Goal: Transaction & Acquisition: Purchase product/service

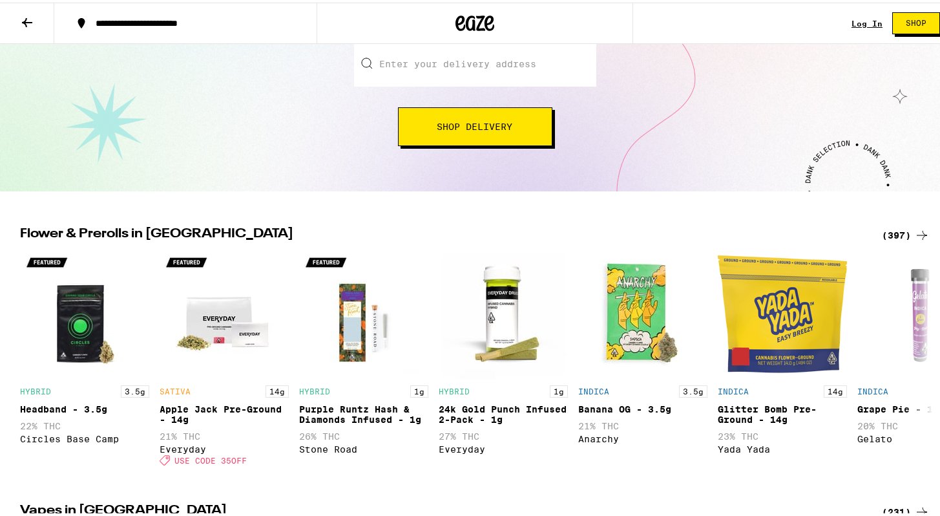
scroll to position [104, 0]
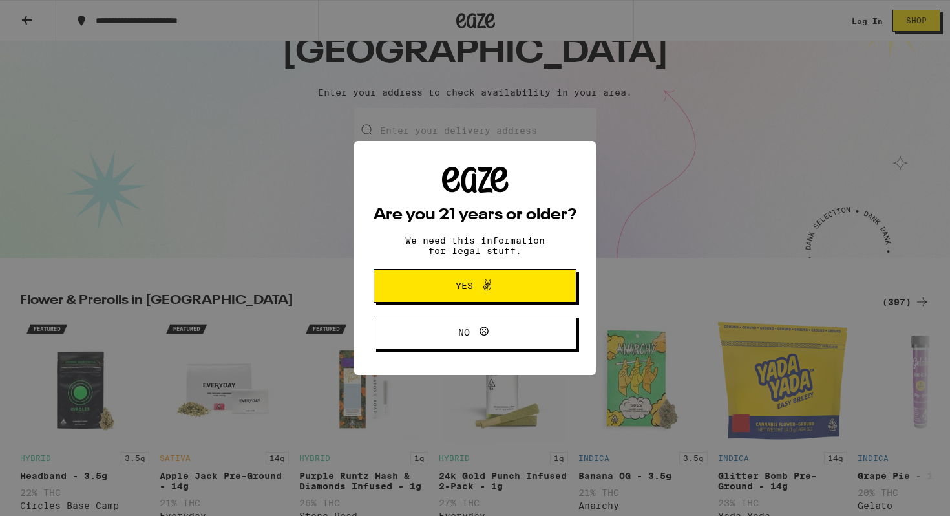
click at [484, 294] on span at bounding box center [487, 285] width 16 height 17
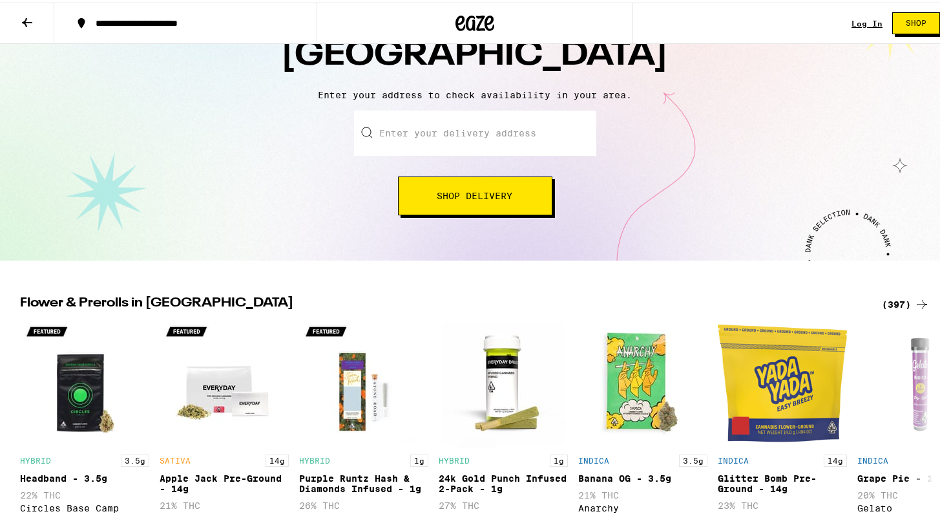
click at [861, 21] on link "Log In" at bounding box center [866, 21] width 31 height 8
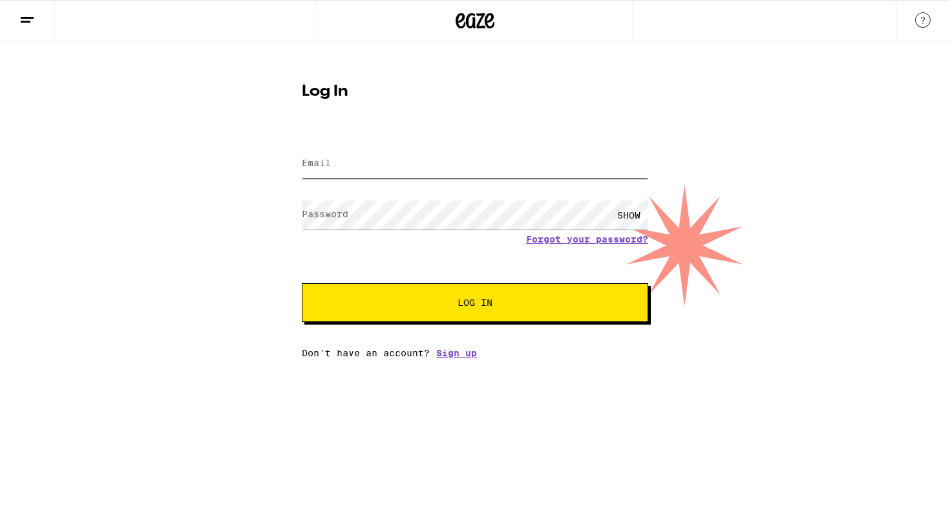
click at [489, 170] on input "Email" at bounding box center [475, 163] width 346 height 29
type input "[EMAIL_ADDRESS][PERSON_NAME][DOMAIN_NAME]"
click at [302, 283] on button "Log In" at bounding box center [475, 302] width 346 height 39
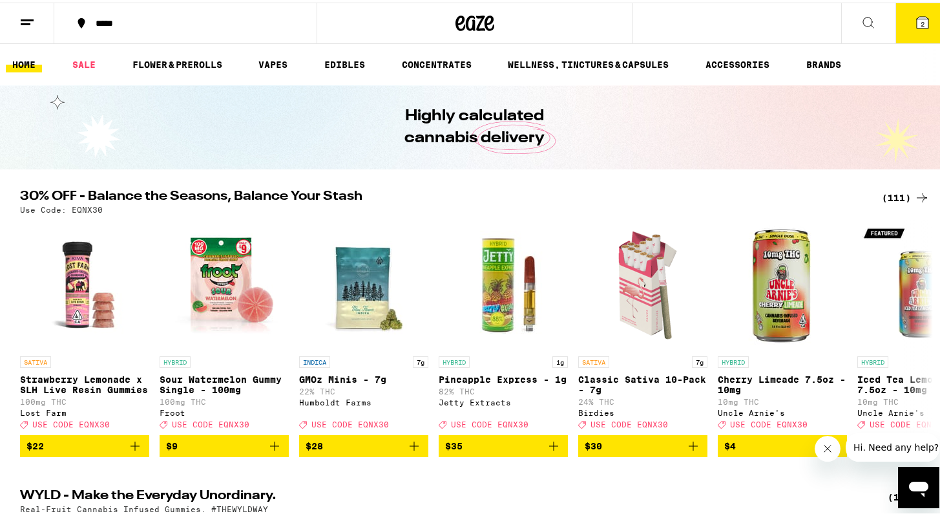
click at [32, 19] on icon at bounding box center [27, 20] width 16 height 16
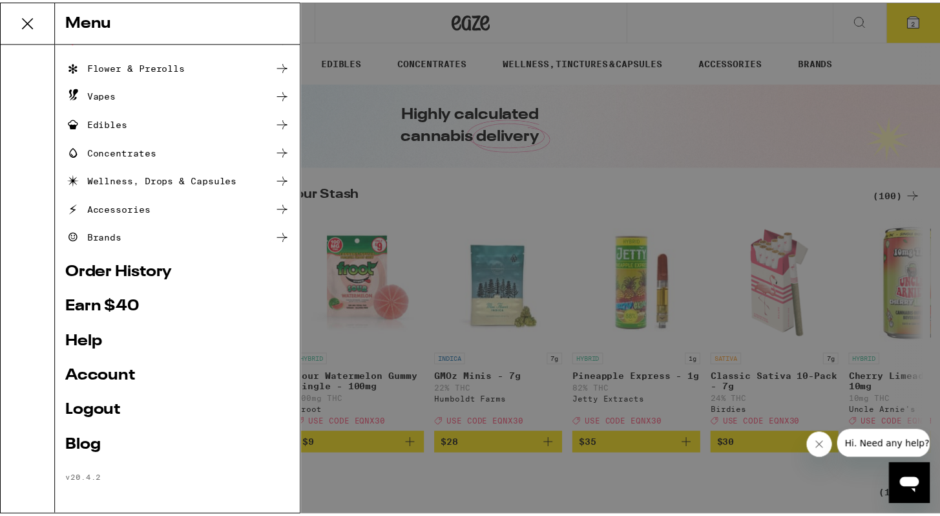
scroll to position [78, 0]
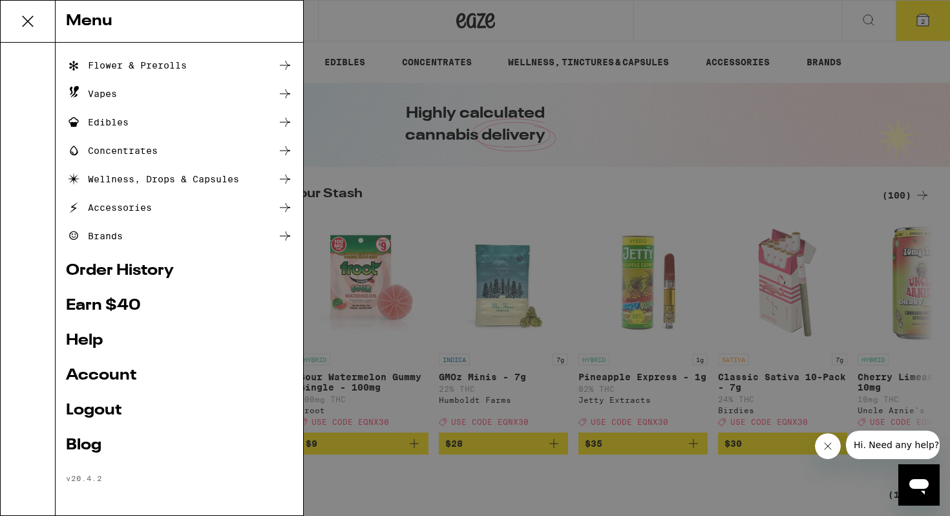
click at [90, 339] on link "Help" at bounding box center [179, 341] width 227 height 16
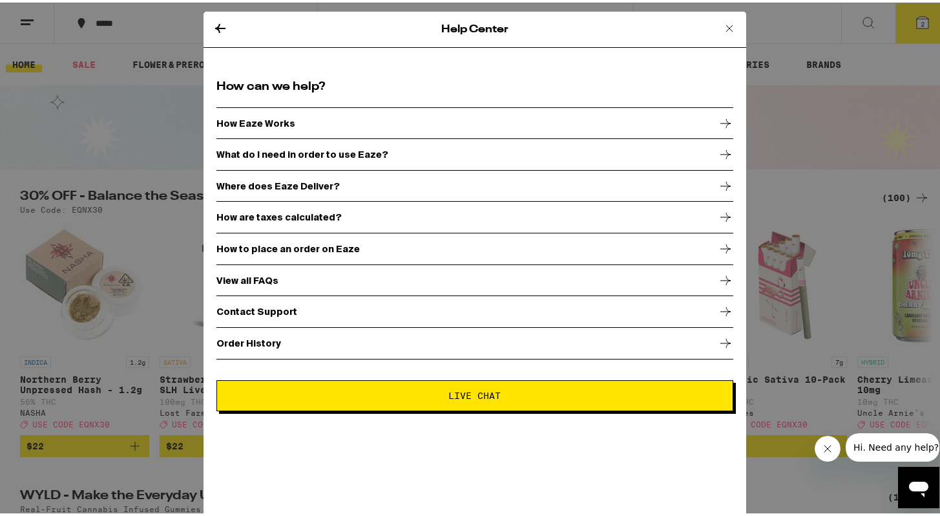
click at [352, 251] on div "How to place an order on Eaze" at bounding box center [474, 246] width 517 height 32
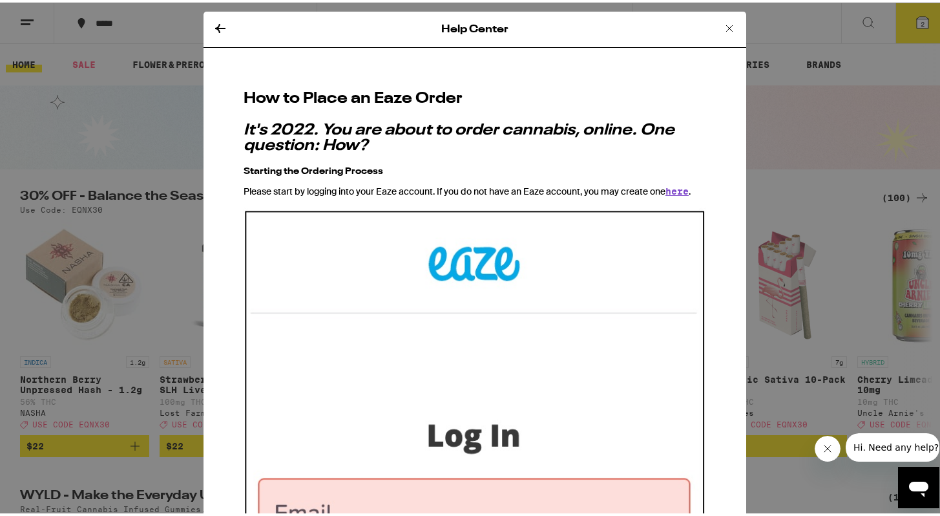
click at [215, 25] on icon at bounding box center [220, 25] width 10 height 9
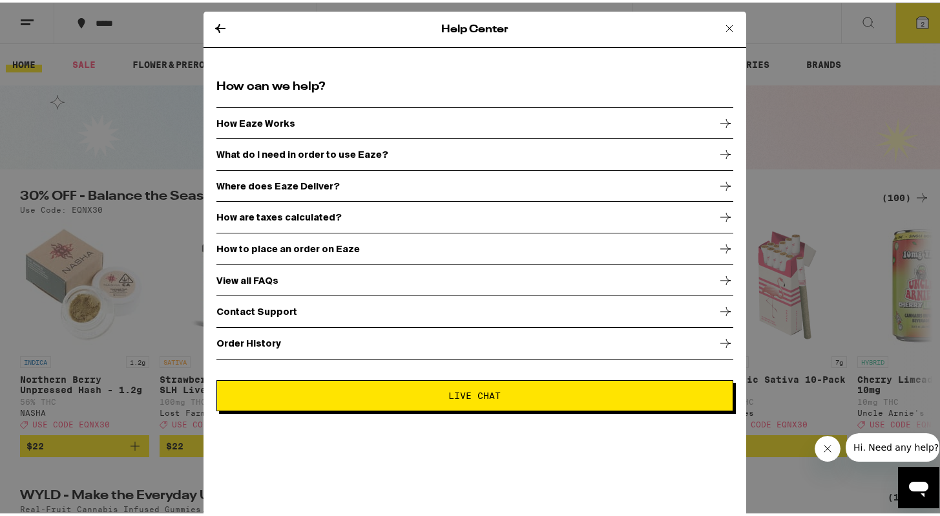
click at [216, 22] on icon at bounding box center [221, 26] width 16 height 16
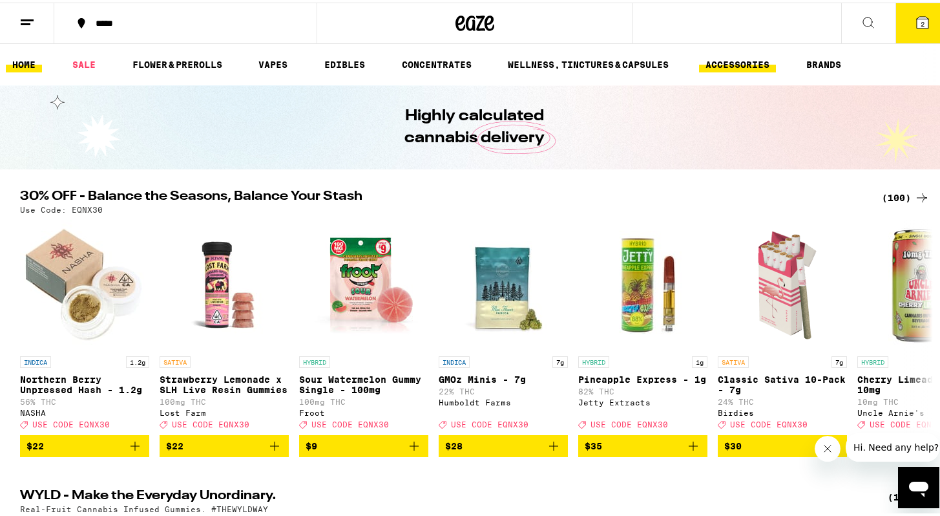
click at [742, 59] on link "ACCESSORIES" at bounding box center [737, 62] width 77 height 16
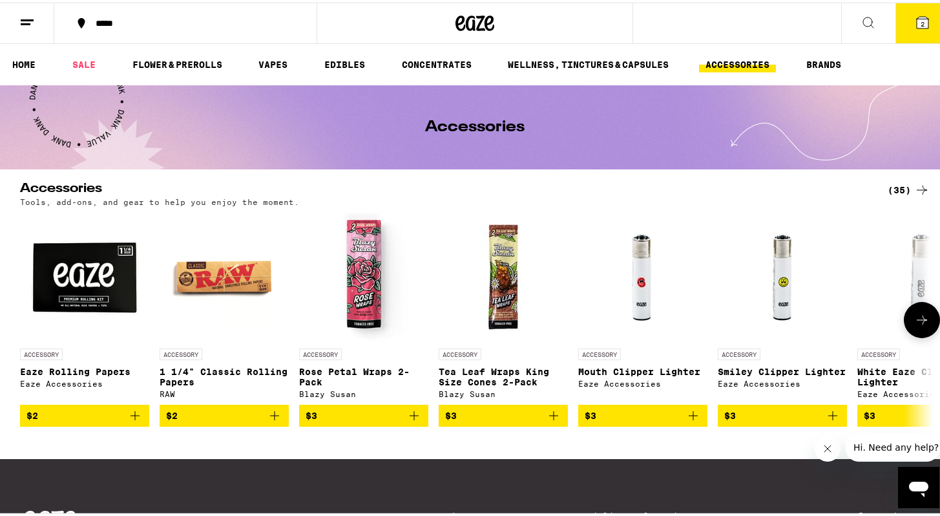
click at [922, 318] on icon at bounding box center [922, 317] width 16 height 16
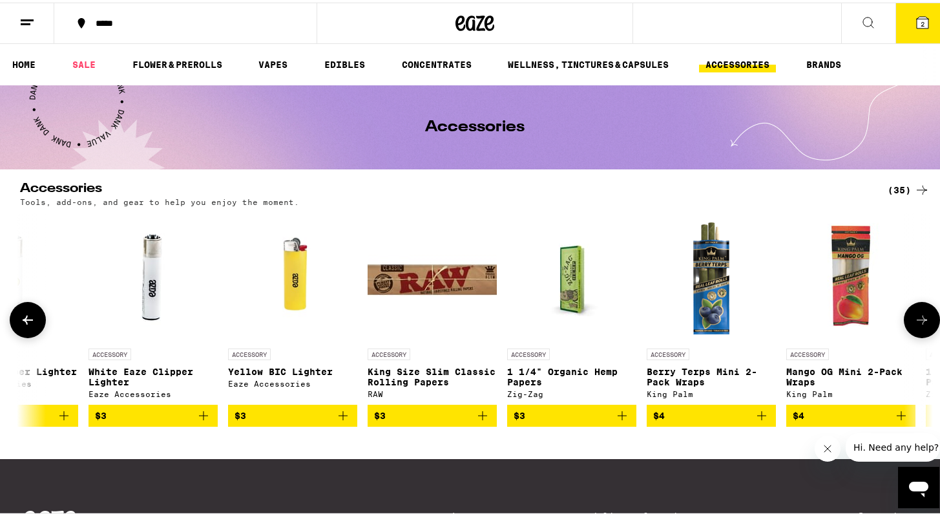
click at [922, 317] on icon at bounding box center [922, 317] width 16 height 16
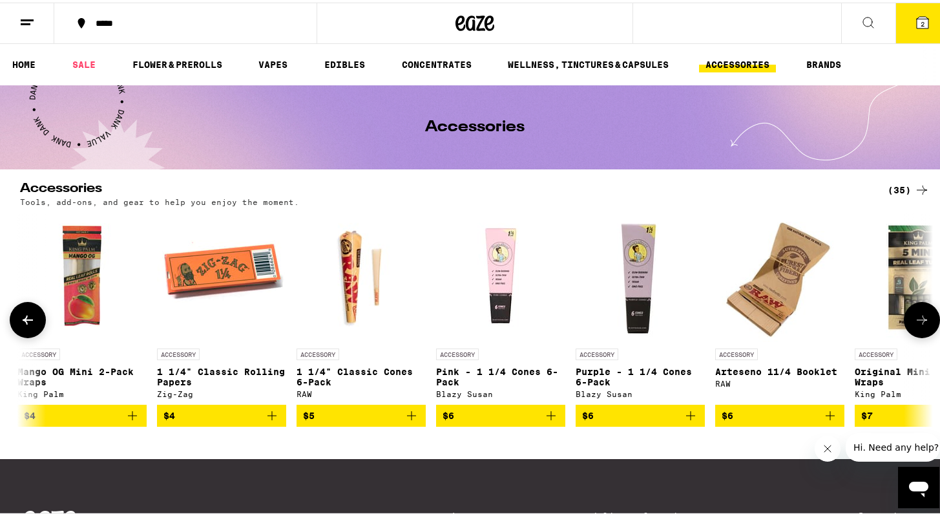
click at [922, 317] on icon at bounding box center [922, 317] width 16 height 16
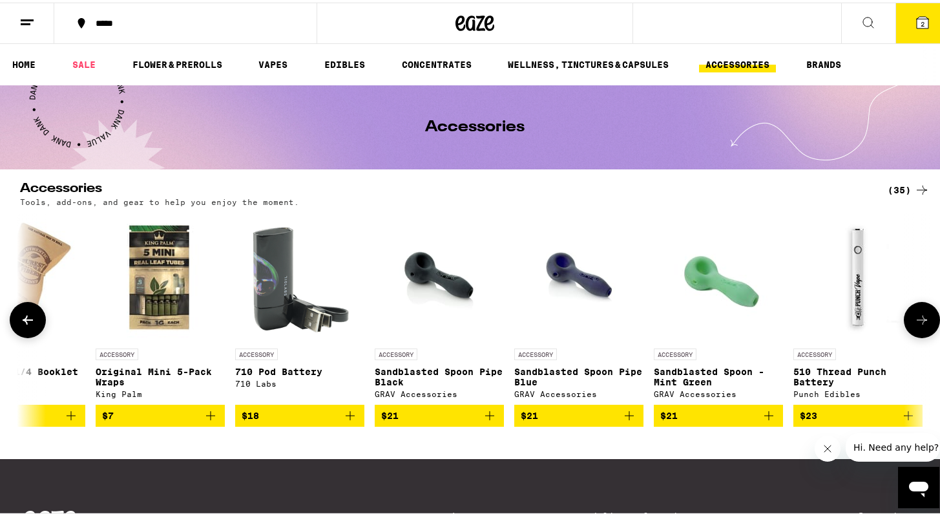
scroll to position [0, 2306]
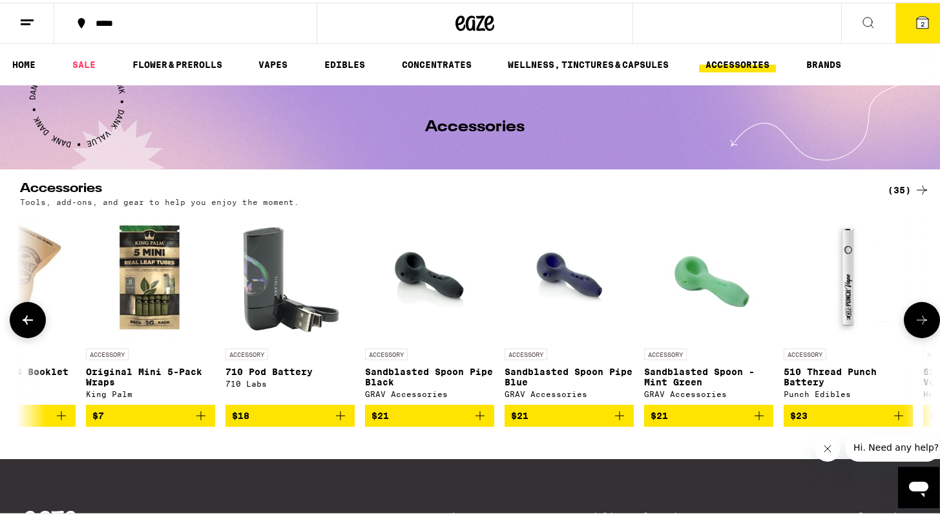
click at [922, 317] on icon at bounding box center [922, 317] width 16 height 16
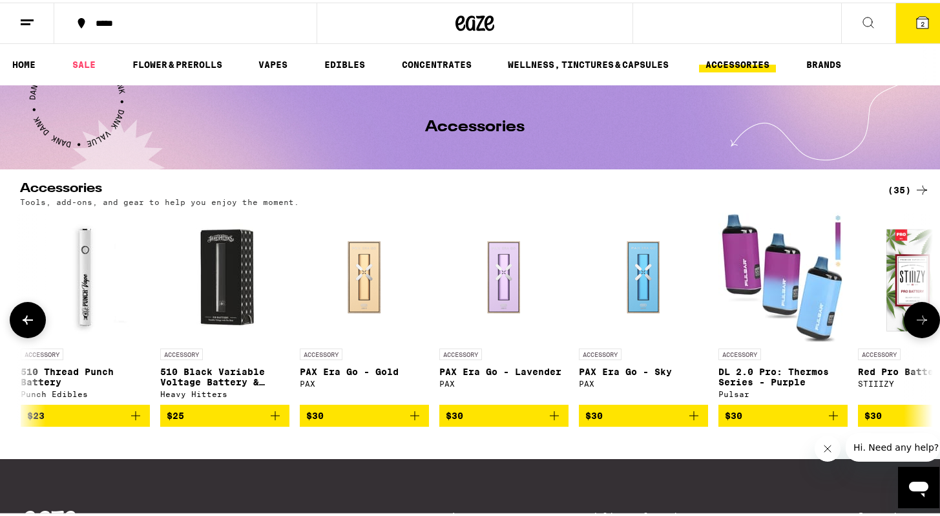
scroll to position [0, 3075]
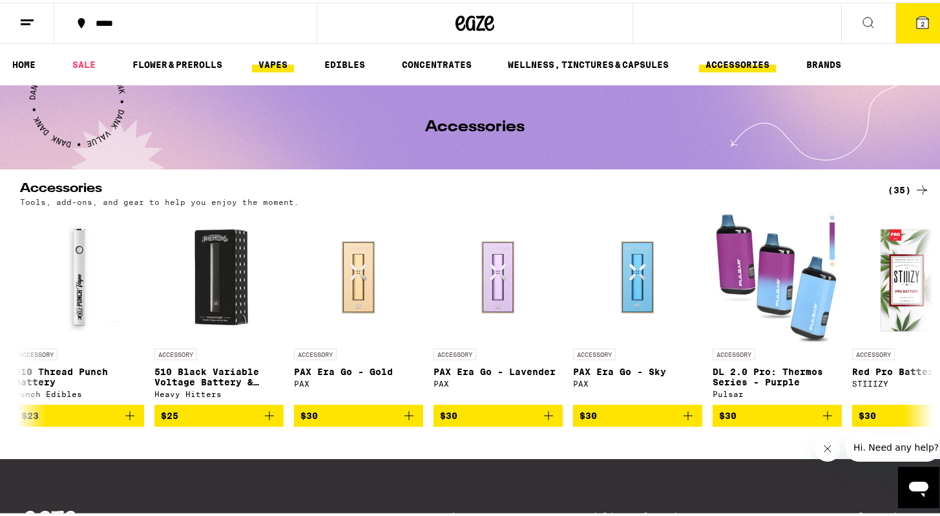
click at [282, 65] on link "VAPES" at bounding box center [273, 62] width 42 height 16
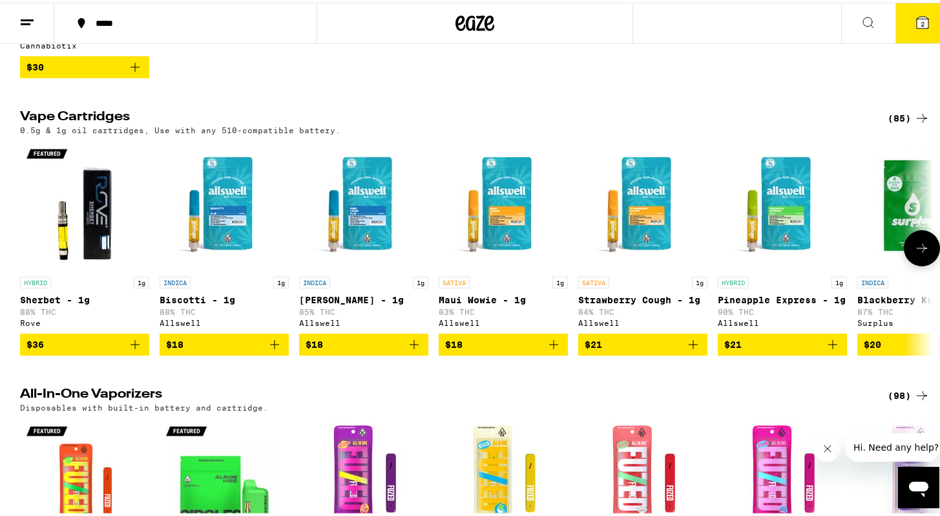
scroll to position [670, 0]
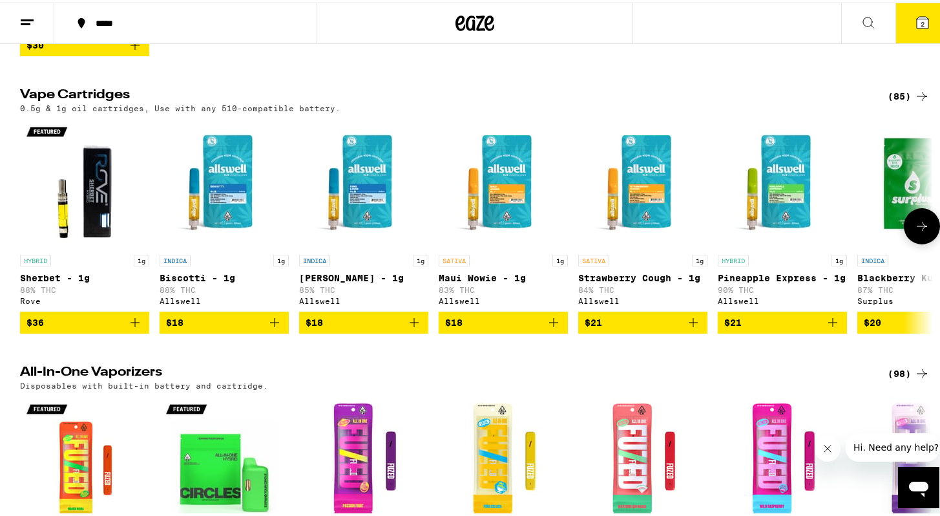
click at [919, 231] on icon at bounding box center [922, 224] width 16 height 16
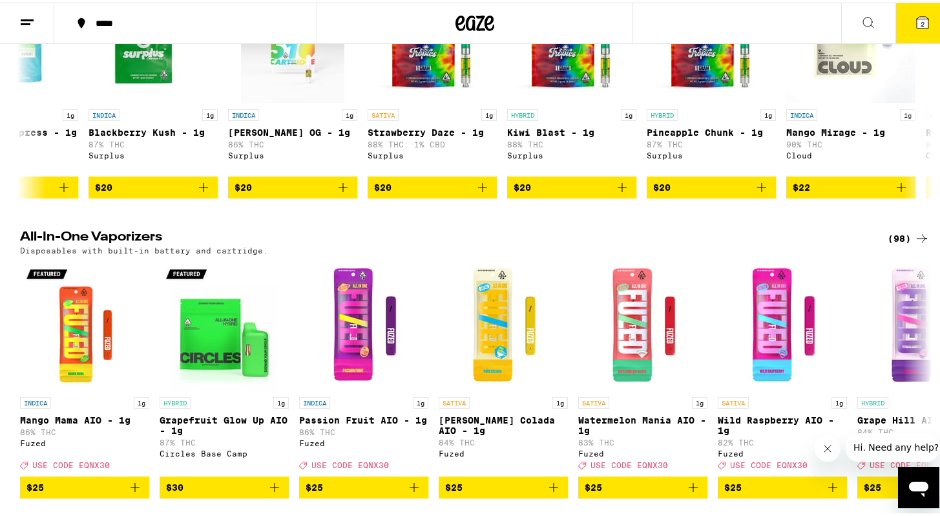
scroll to position [816, 0]
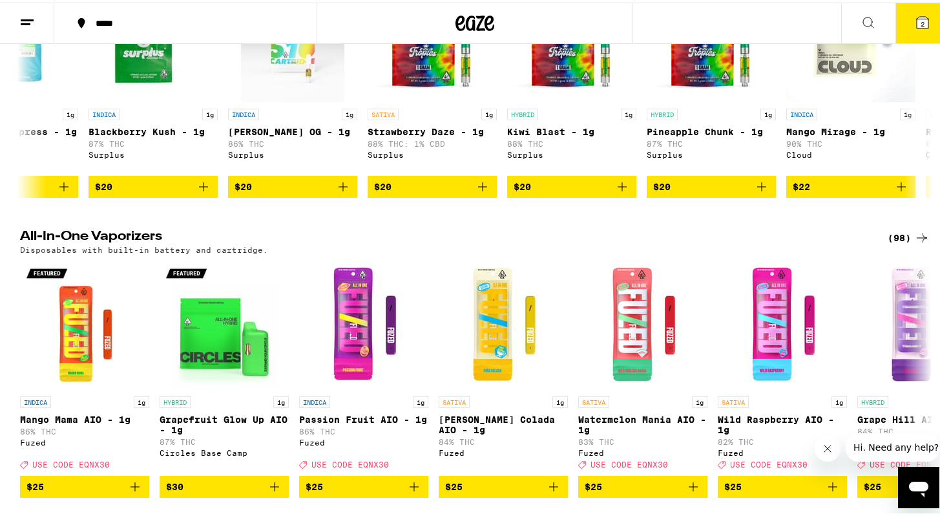
click at [903, 243] on div "(98)" at bounding box center [909, 235] width 42 height 16
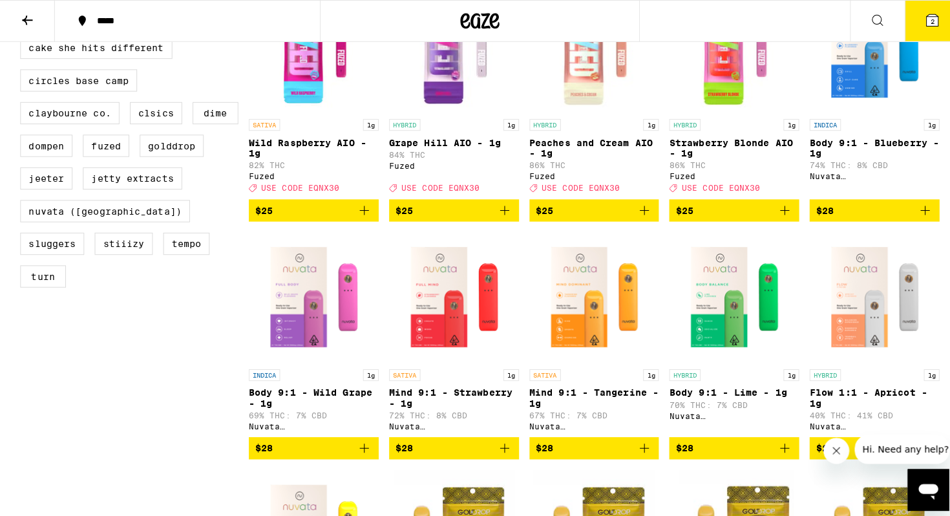
scroll to position [458, 0]
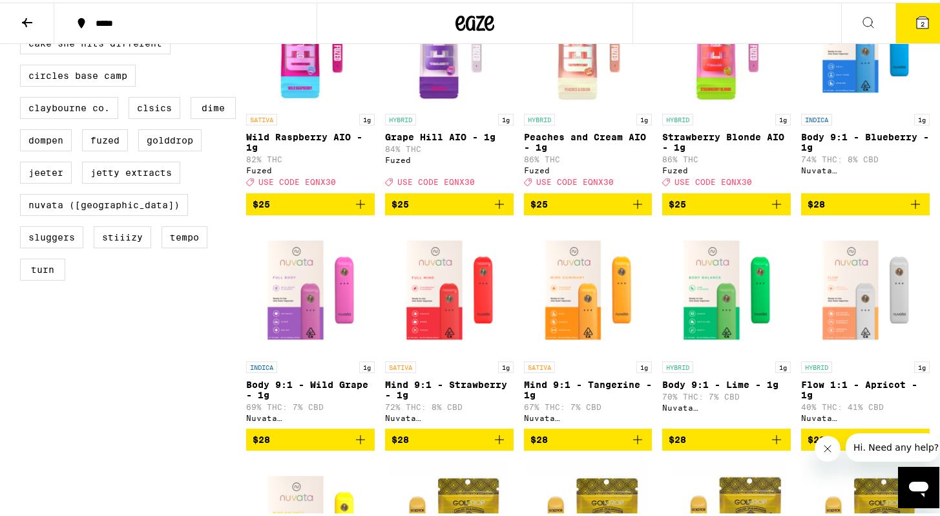
click at [922, 30] on button "2" at bounding box center [922, 21] width 54 height 40
